Goal: Task Accomplishment & Management: Manage account settings

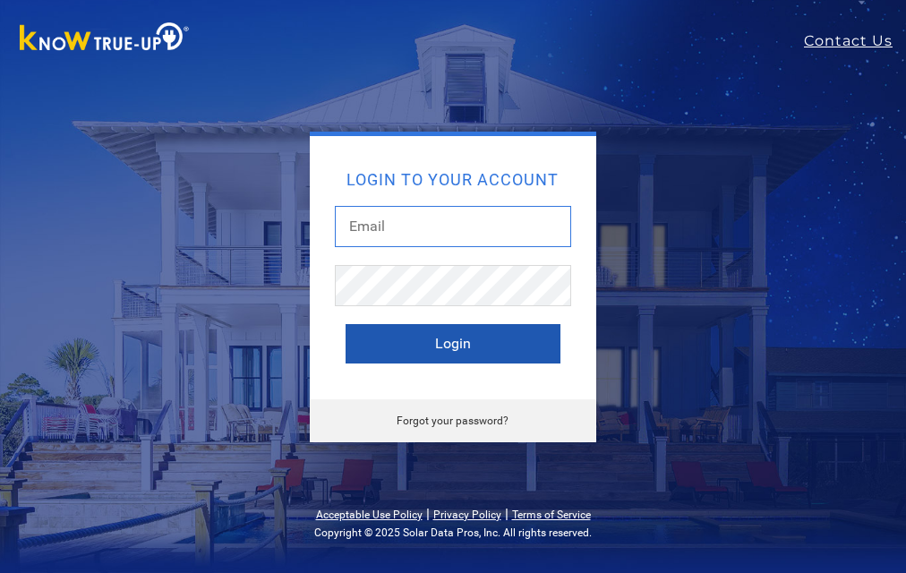
type input "[PERSON_NAME][EMAIL_ADDRESS][DOMAIN_NAME]"
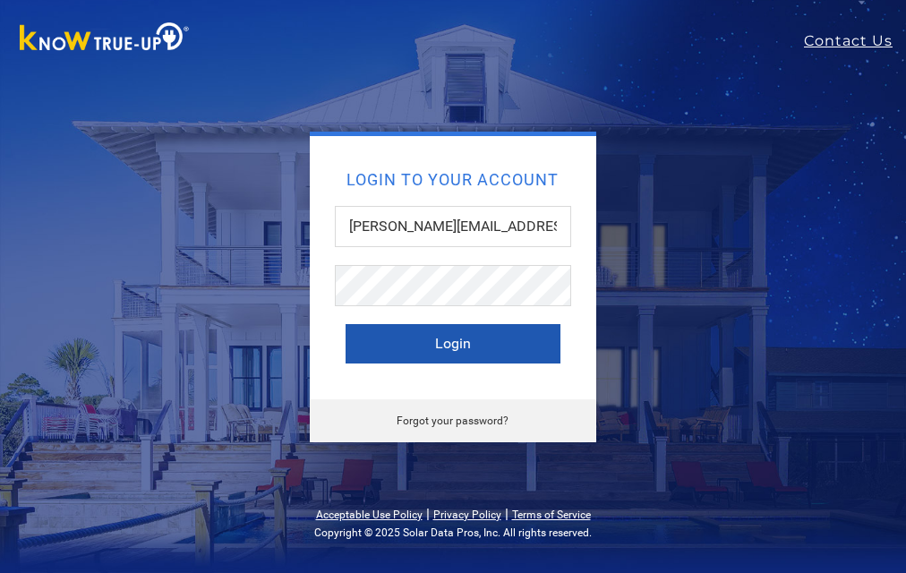
click at [475, 345] on button "Login" at bounding box center [452, 343] width 215 height 39
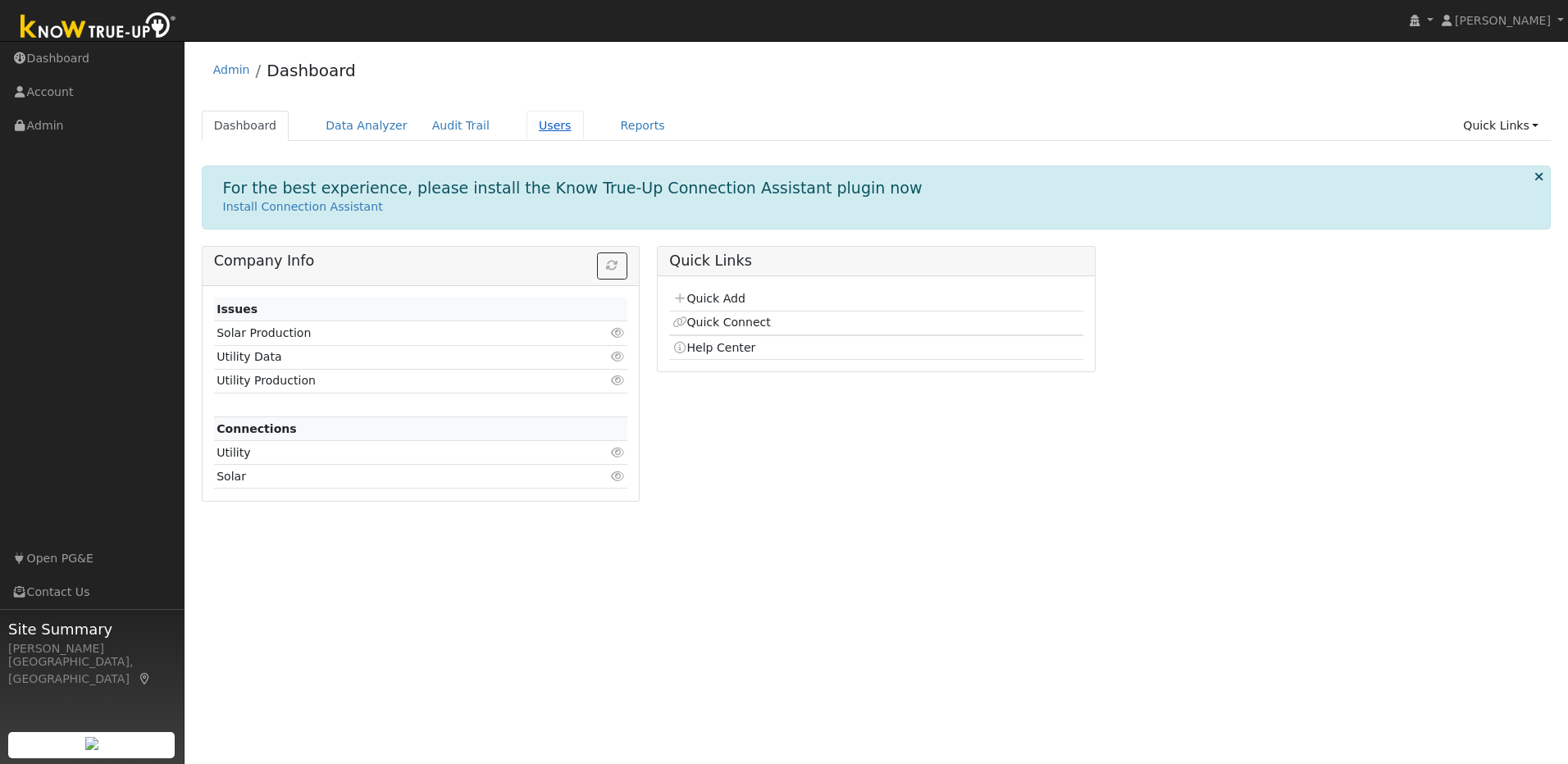
click at [527, 132] on link "Users" at bounding box center [555, 126] width 58 height 30
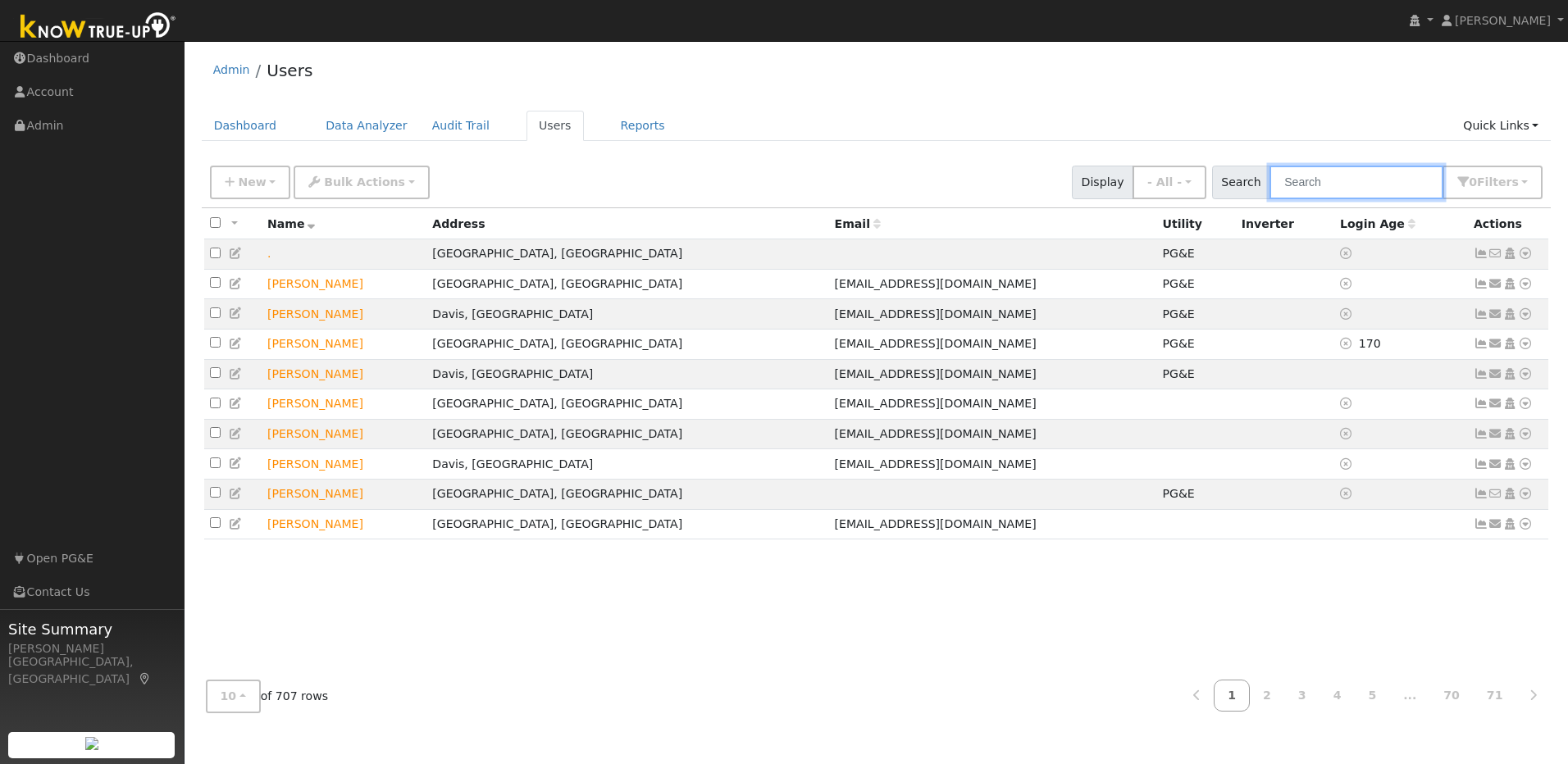
click at [1356, 177] on input "text" at bounding box center [1356, 182] width 174 height 34
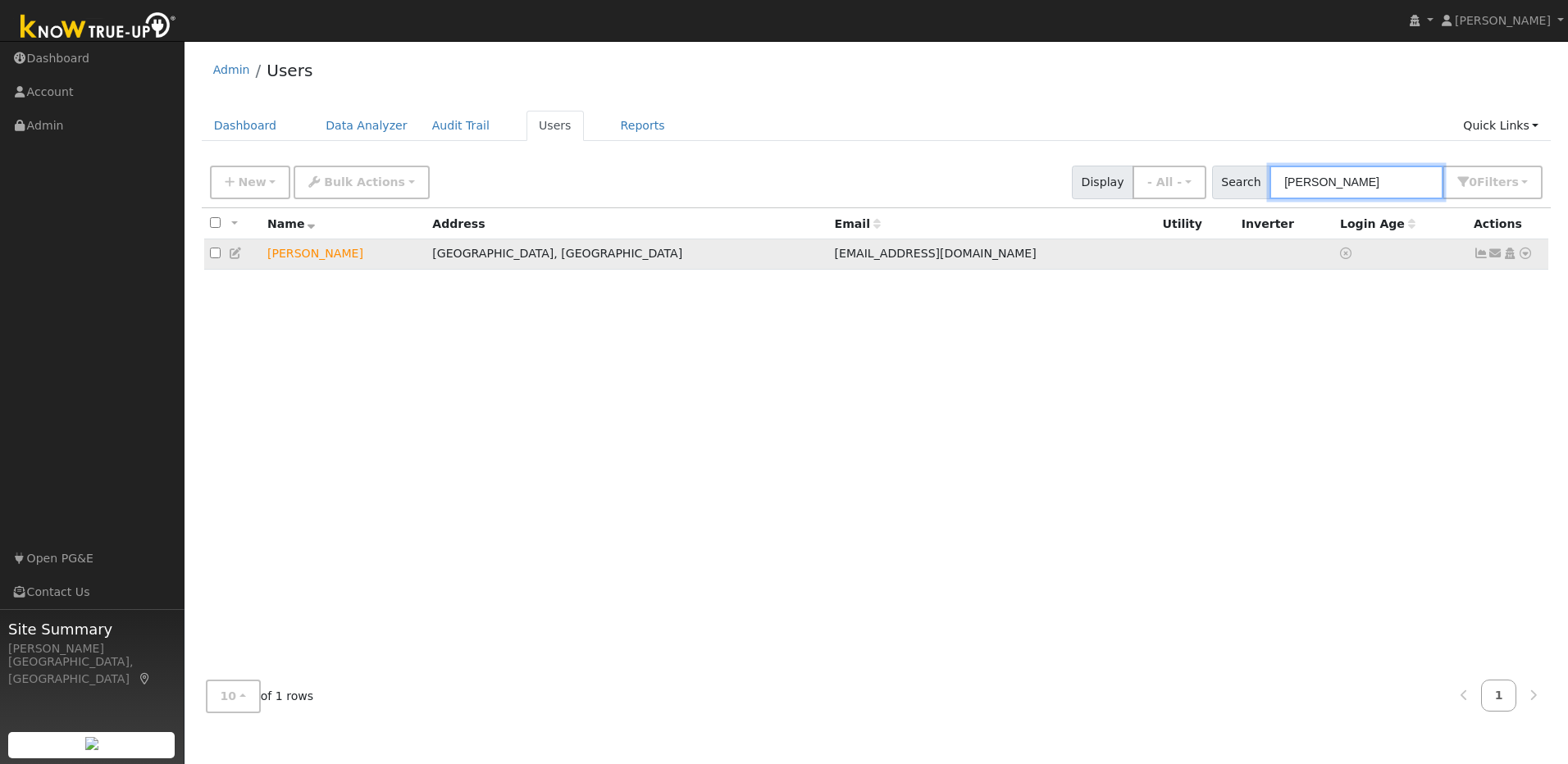
type input "lyle cook"
click at [1528, 257] on icon at bounding box center [1526, 253] width 15 height 12
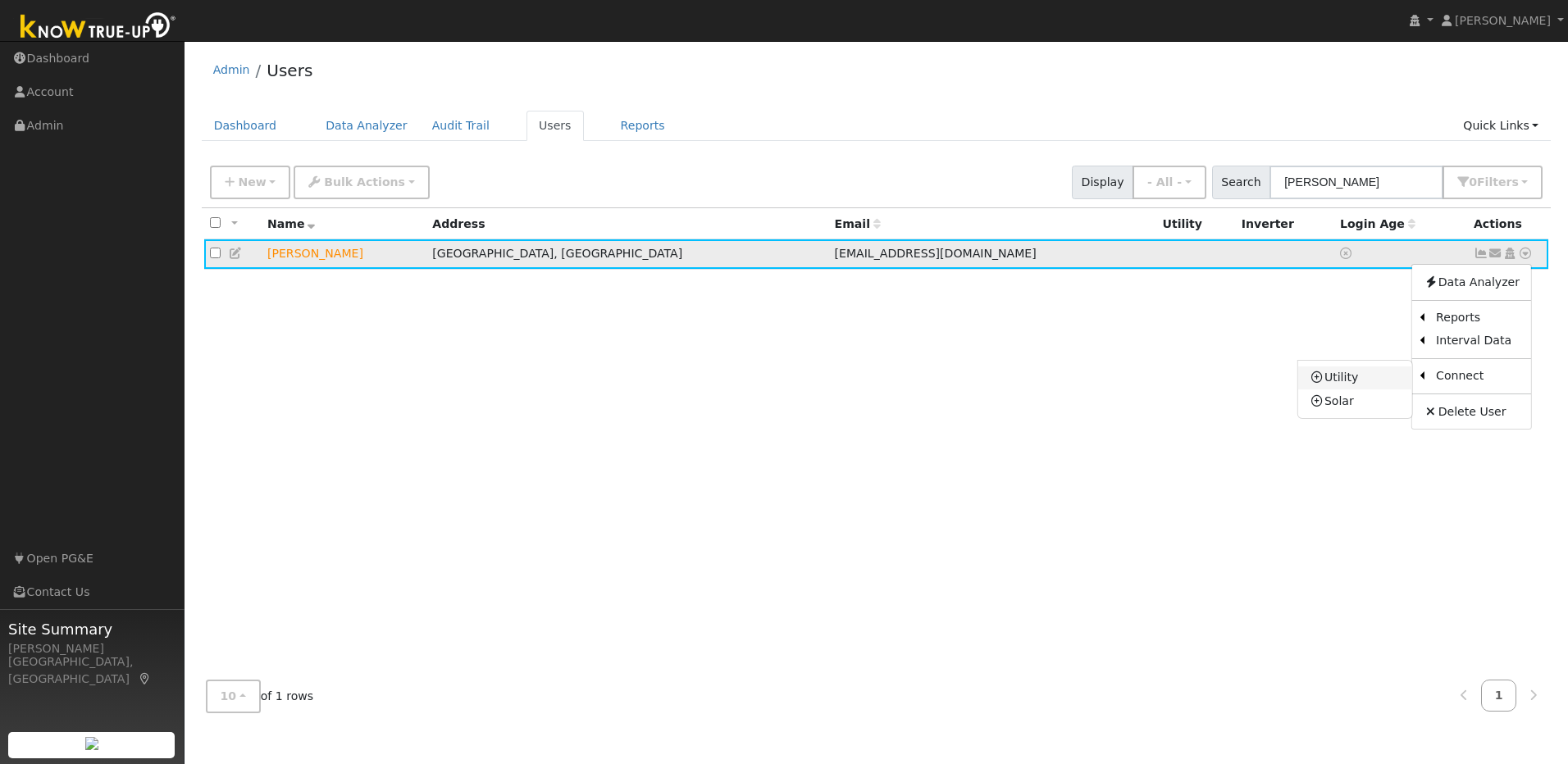
click at [1355, 380] on link "Utility" at bounding box center [1355, 377] width 114 height 23
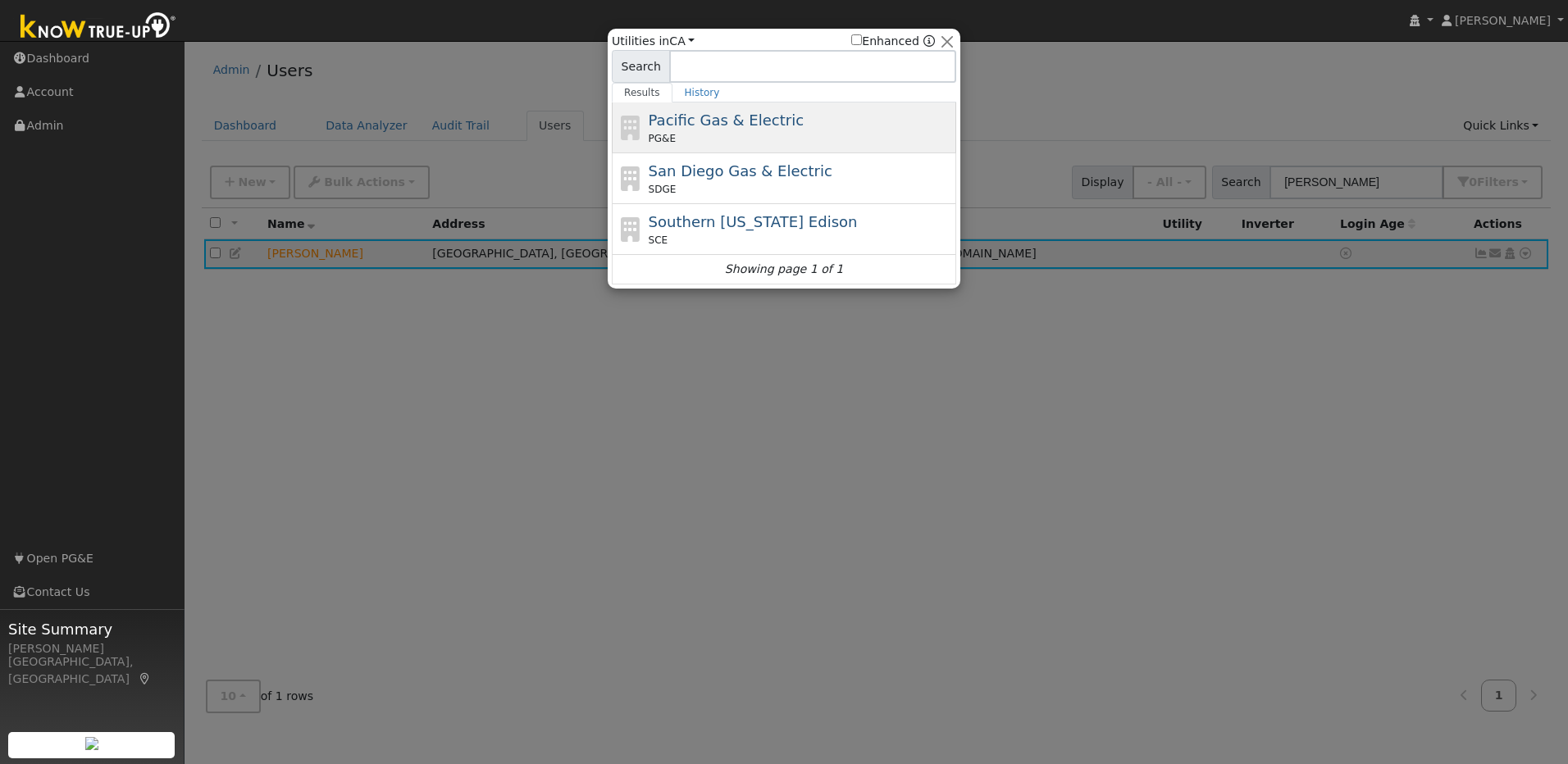
click at [789, 117] on div "Pacific Gas & Electric PG&E" at bounding box center [801, 127] width 304 height 37
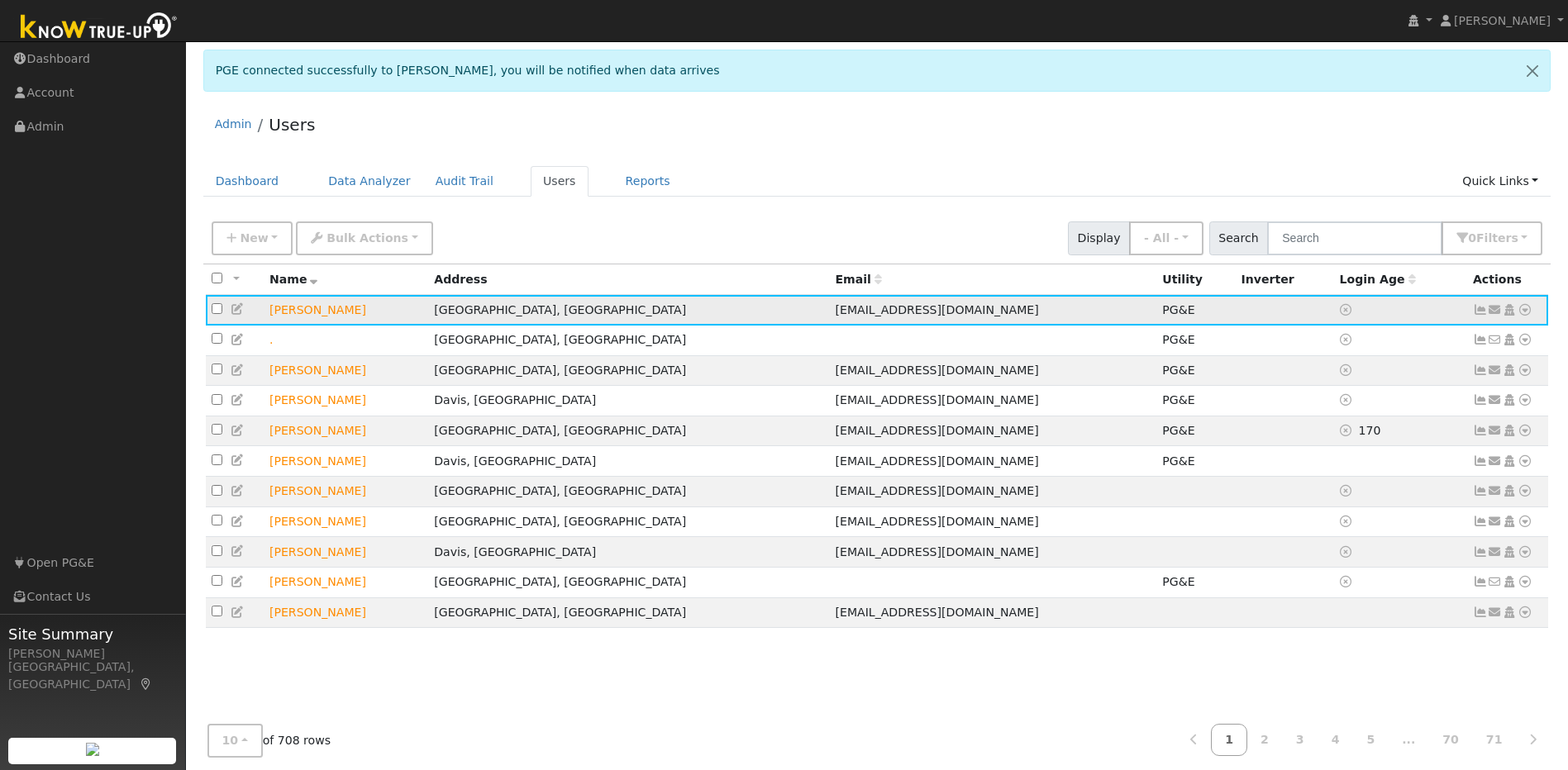
click at [1479, 315] on icon at bounding box center [1480, 309] width 15 height 12
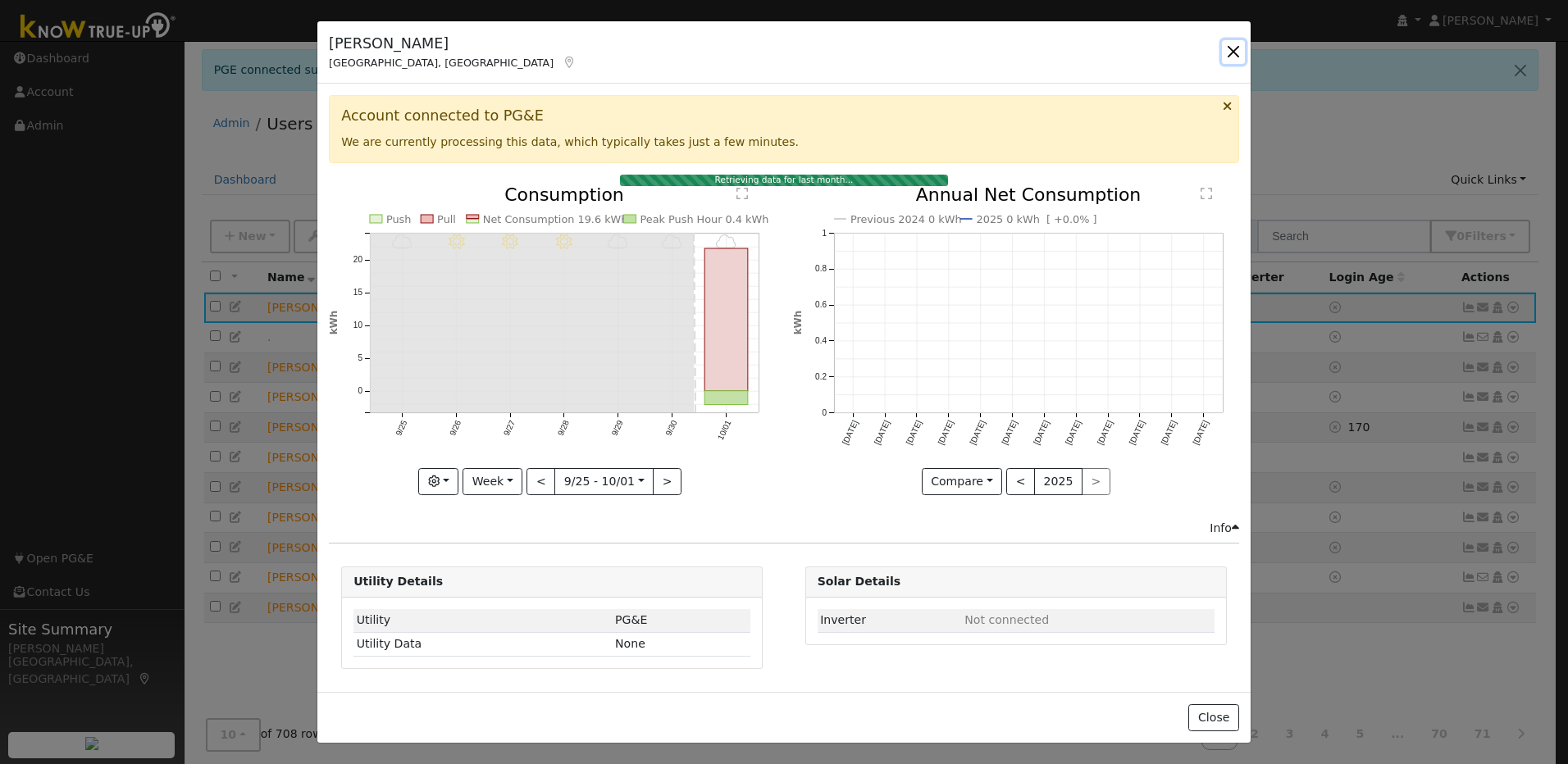
click at [1235, 56] on button "button" at bounding box center [1234, 51] width 23 height 23
